Goal: Contribute content

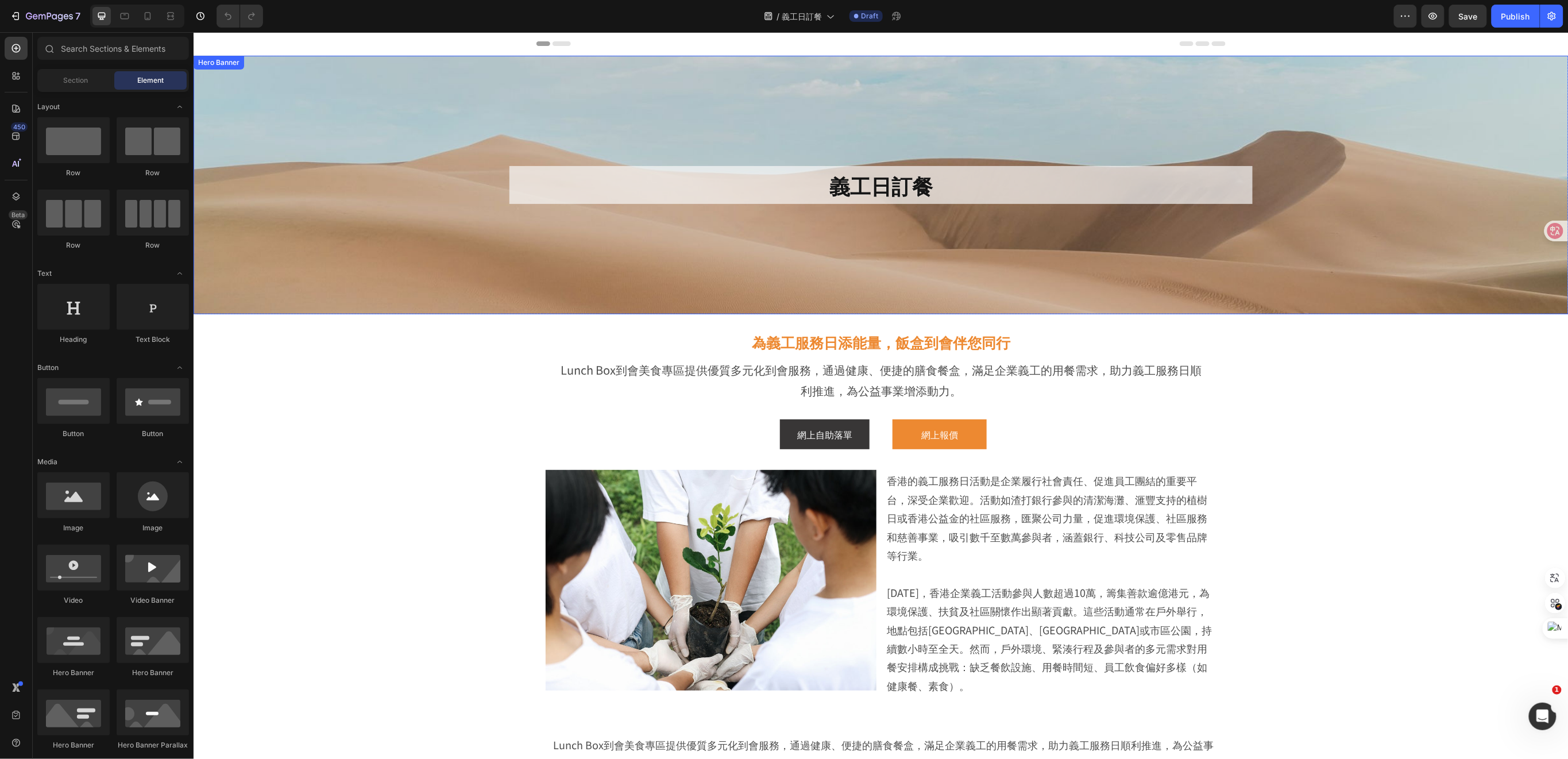
click at [450, 246] on div "Background Image" at bounding box center [880, 185] width 1375 height 258
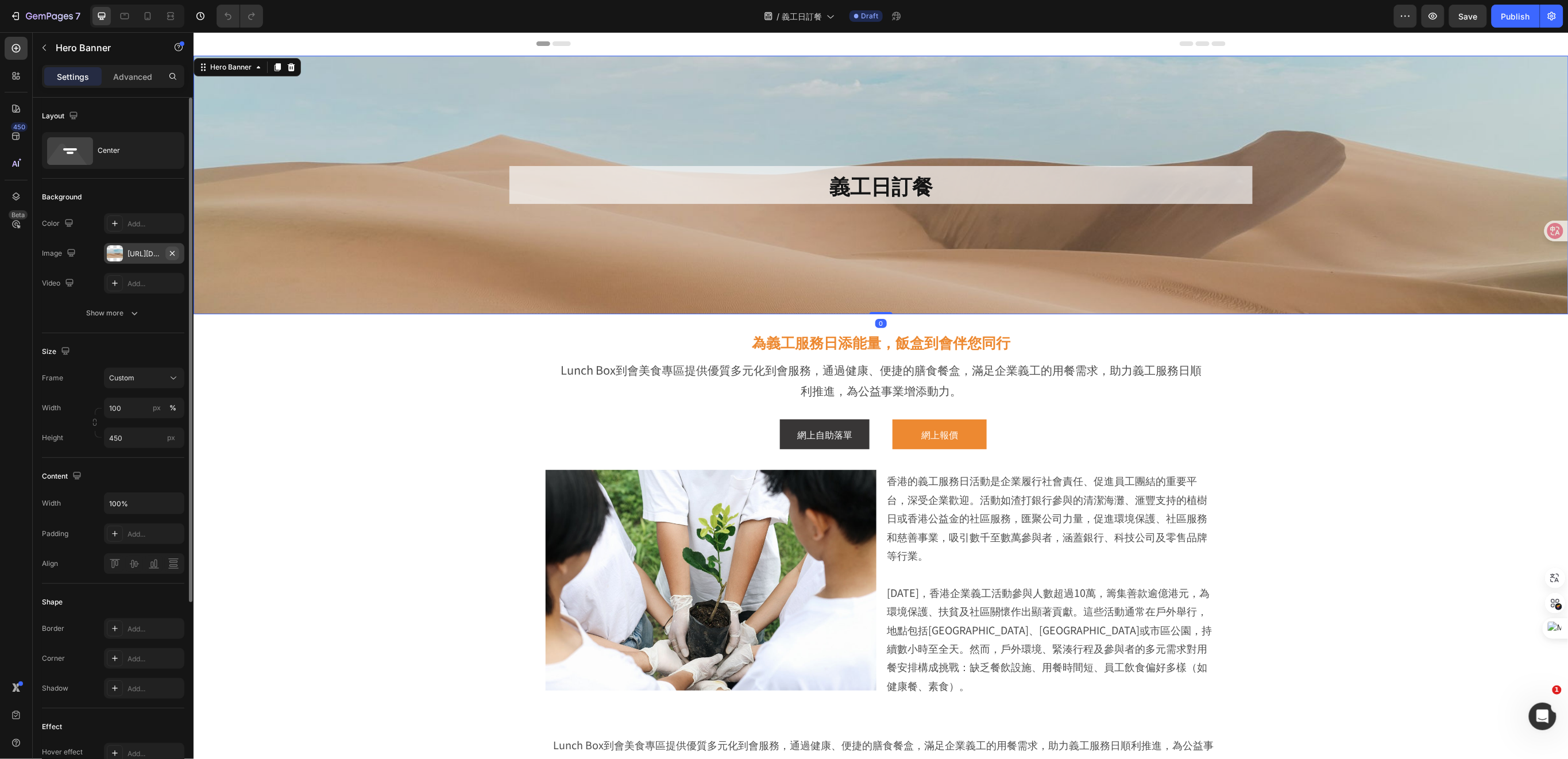
click at [175, 254] on icon "button" at bounding box center [172, 253] width 9 height 9
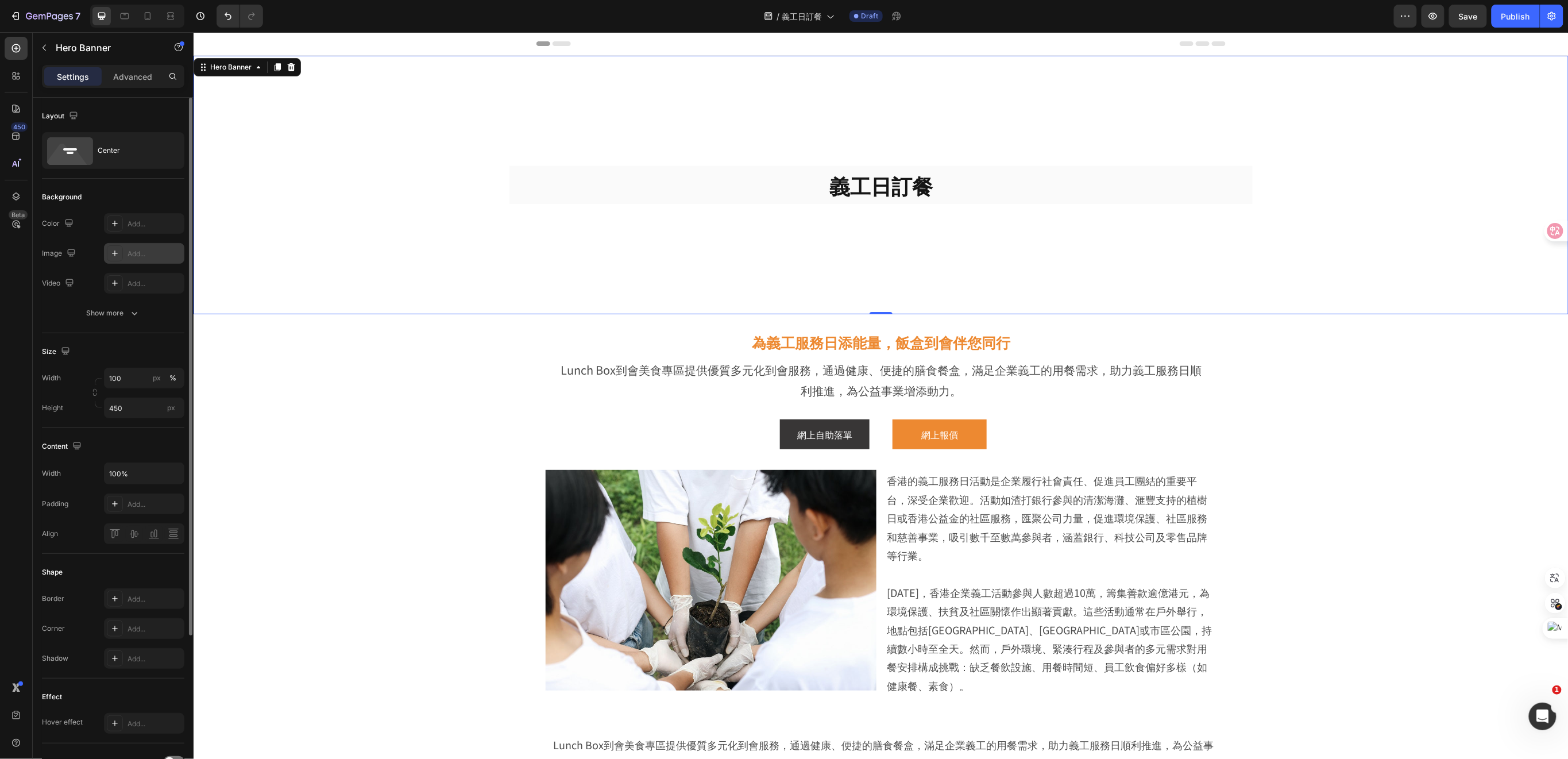
click at [118, 251] on icon at bounding box center [115, 253] width 9 height 9
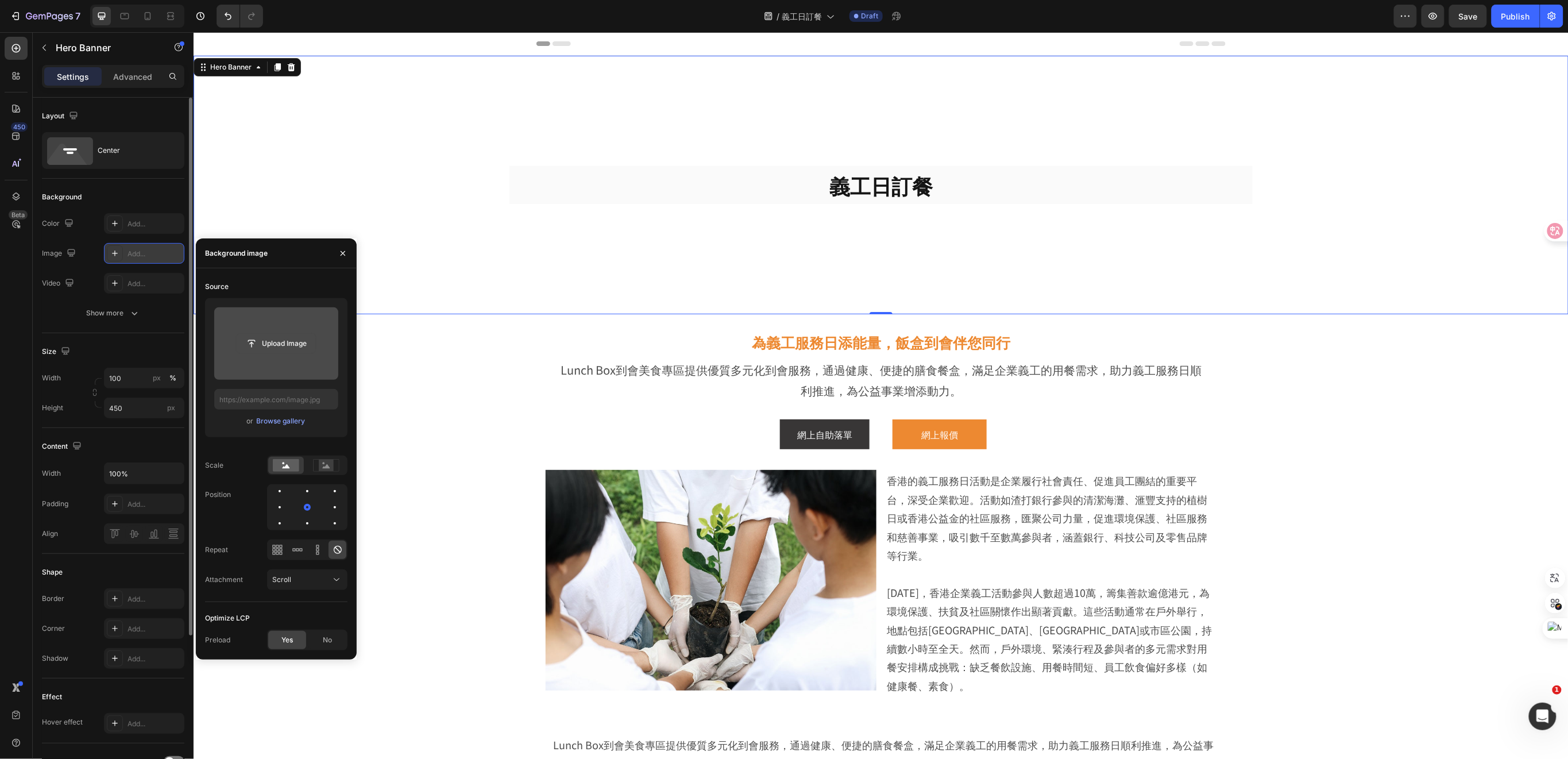
click at [271, 345] on input "file" at bounding box center [276, 343] width 79 height 20
type input "[URL][DOMAIN_NAME]"
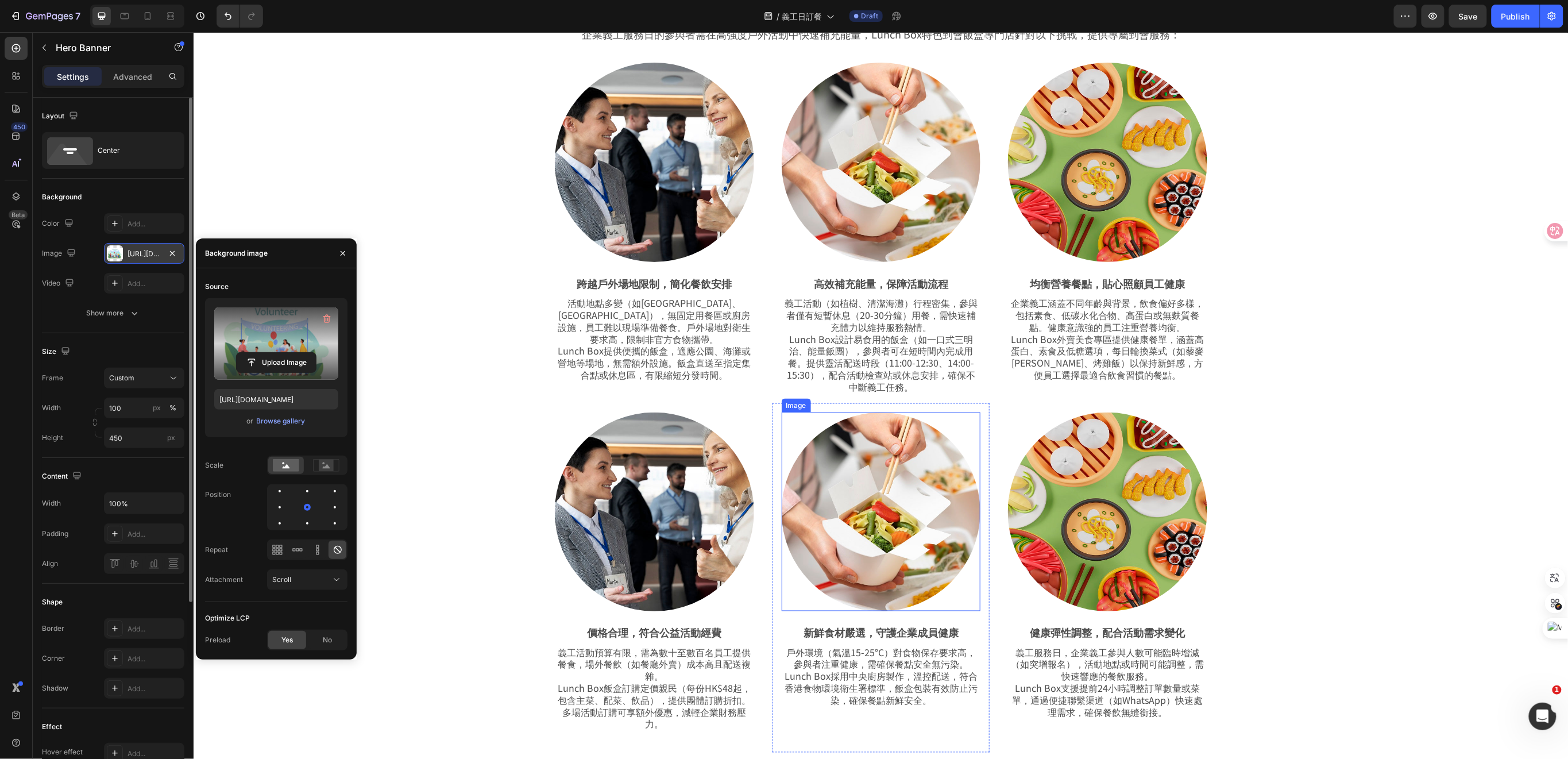
scroll to position [689, 0]
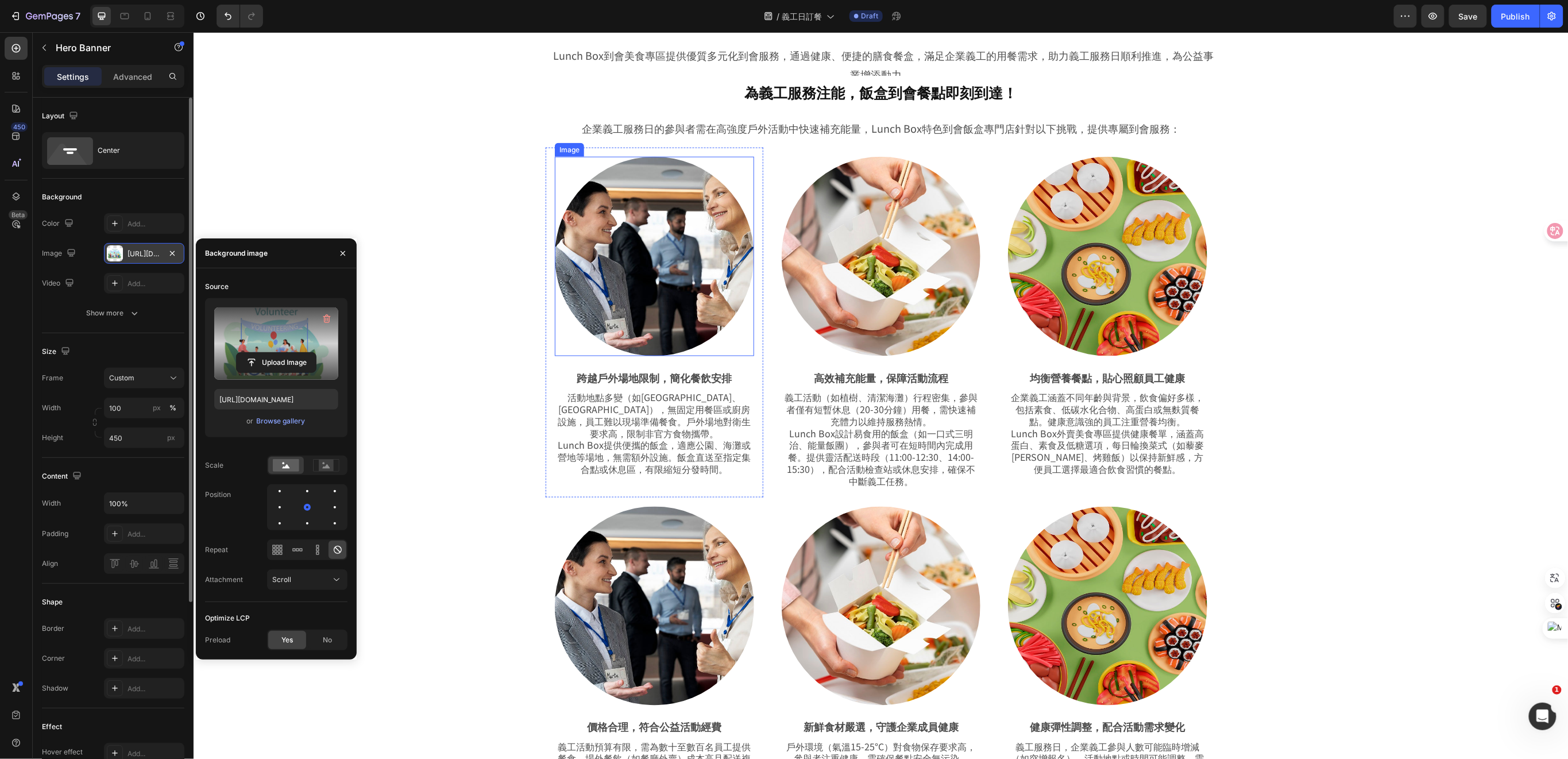
click at [703, 280] on img at bounding box center [654, 256] width 199 height 199
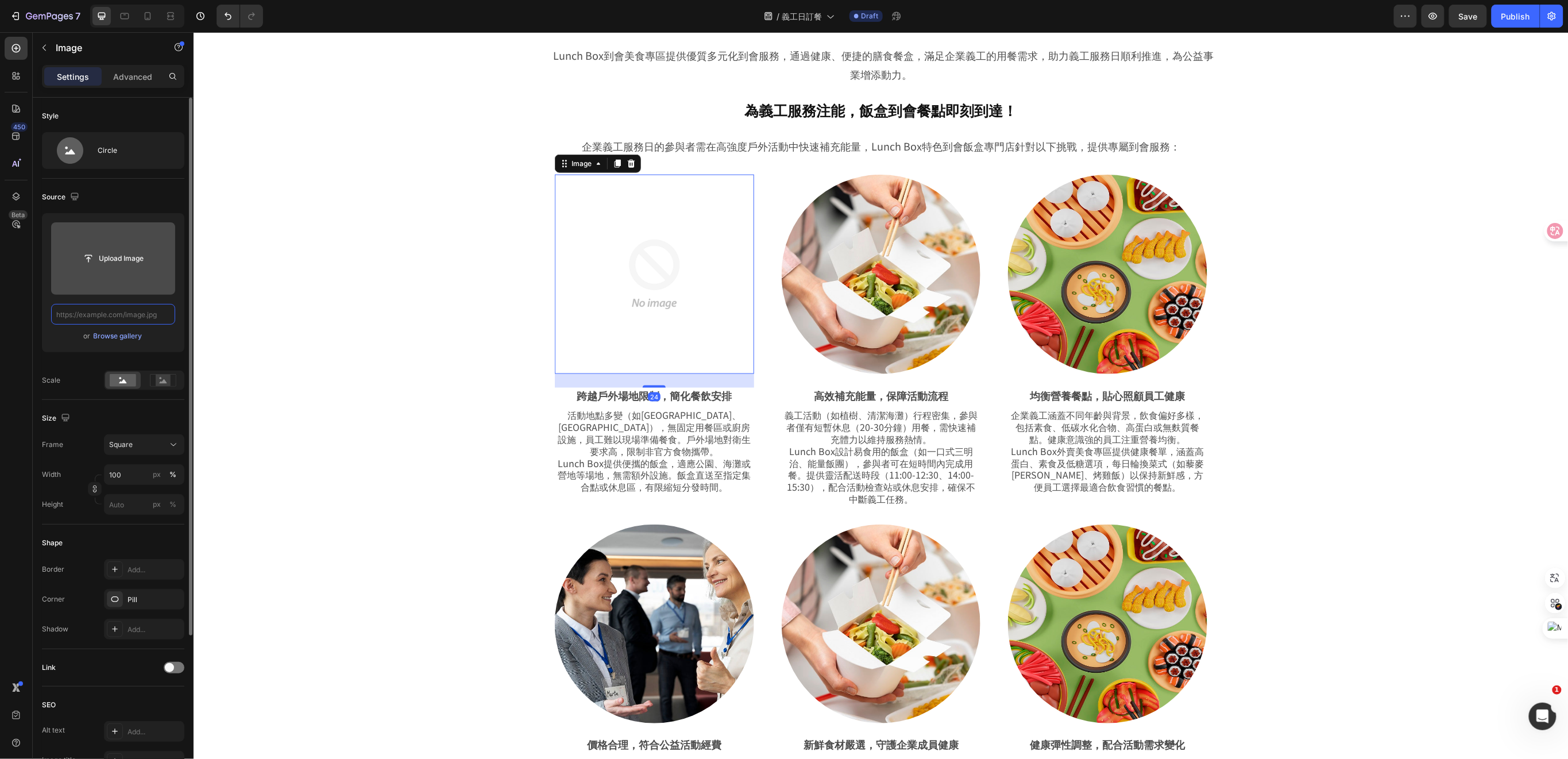
scroll to position [0, 0]
click at [106, 263] on input "file" at bounding box center [113, 258] width 79 height 20
